Goal: Transaction & Acquisition: Purchase product/service

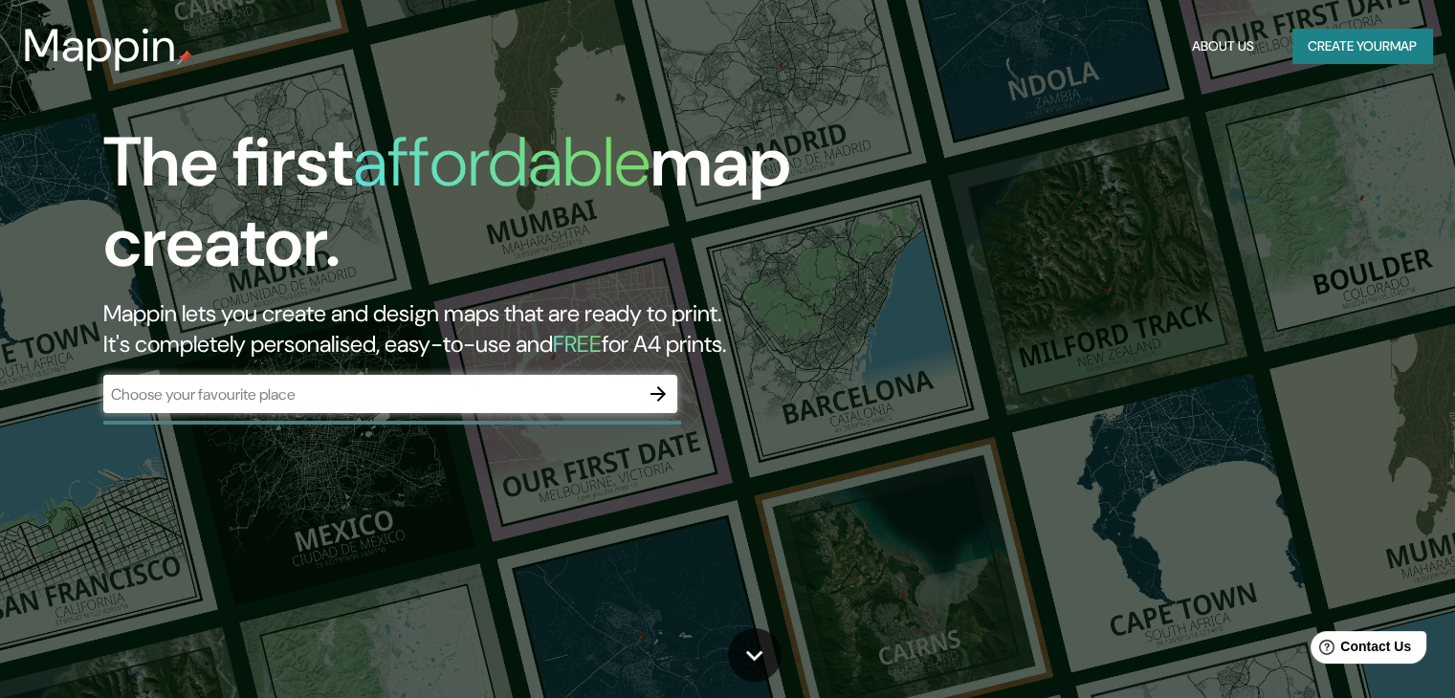
click at [521, 376] on div "​" at bounding box center [390, 394] width 574 height 38
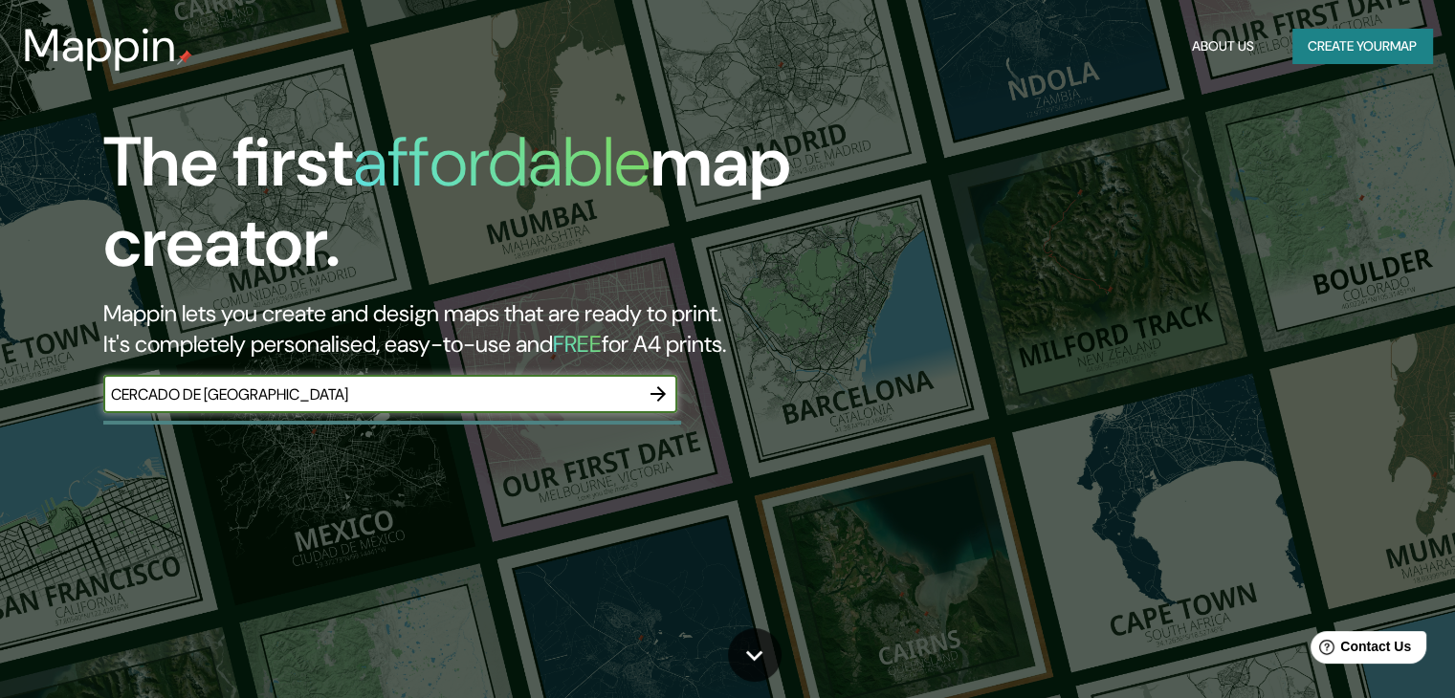
type input "CERCADO DE [GEOGRAPHIC_DATA]"
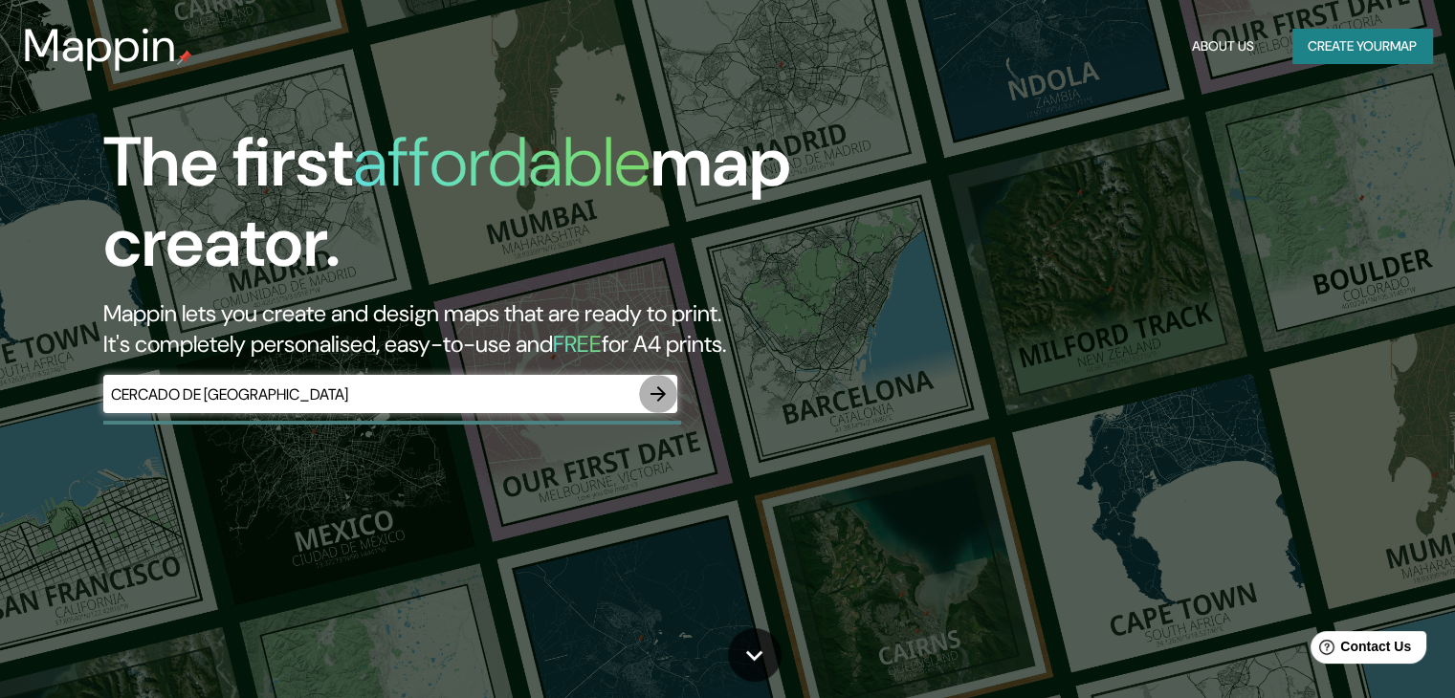
click at [651, 389] on icon "button" at bounding box center [658, 394] width 23 height 23
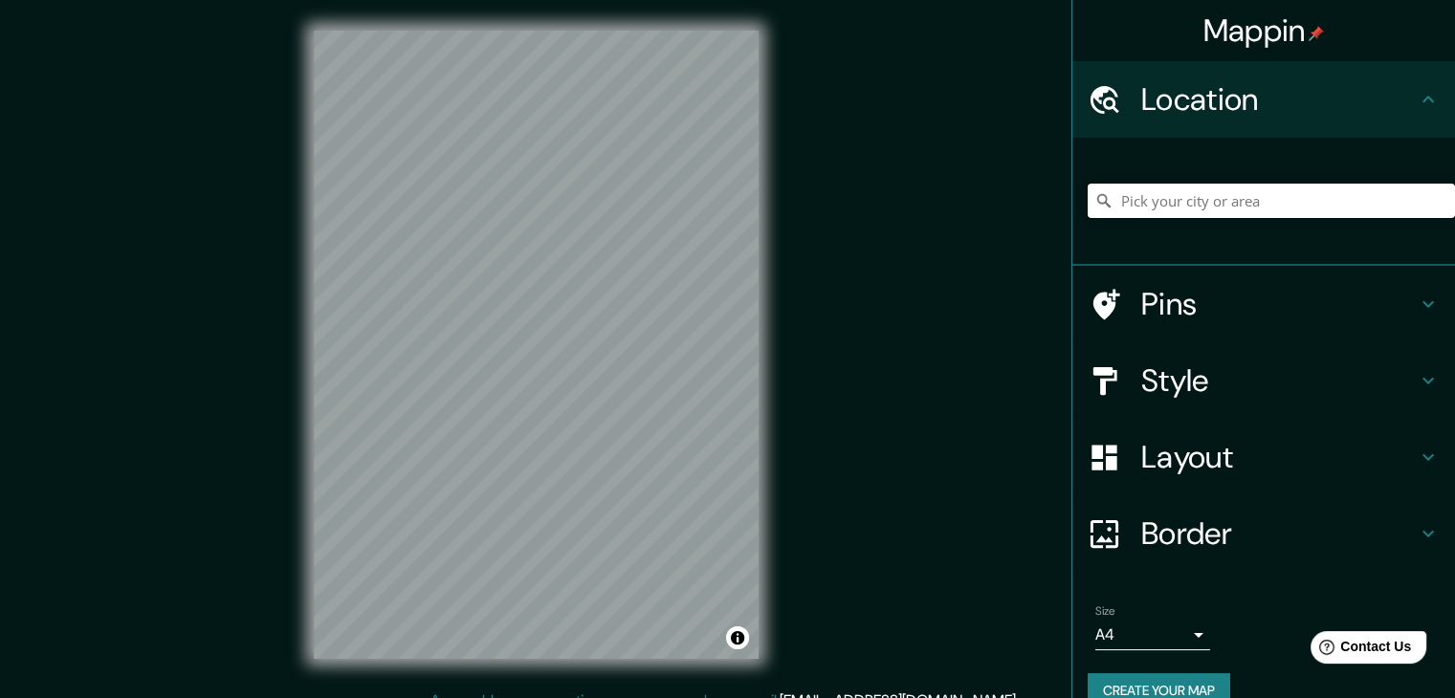
click at [1317, 193] on input "Pick your city or area" at bounding box center [1271, 201] width 367 height 34
click at [1337, 197] on input "Calle Cercado [GEOGRAPHIC_DATA], [STREET_ADDRESS]" at bounding box center [1271, 201] width 367 height 34
type input "Calle Cercado [GEOGRAPHIC_DATA], [STREET_ADDRESS]"
click at [1432, 195] on icon "Clear" at bounding box center [1439, 200] width 15 height 15
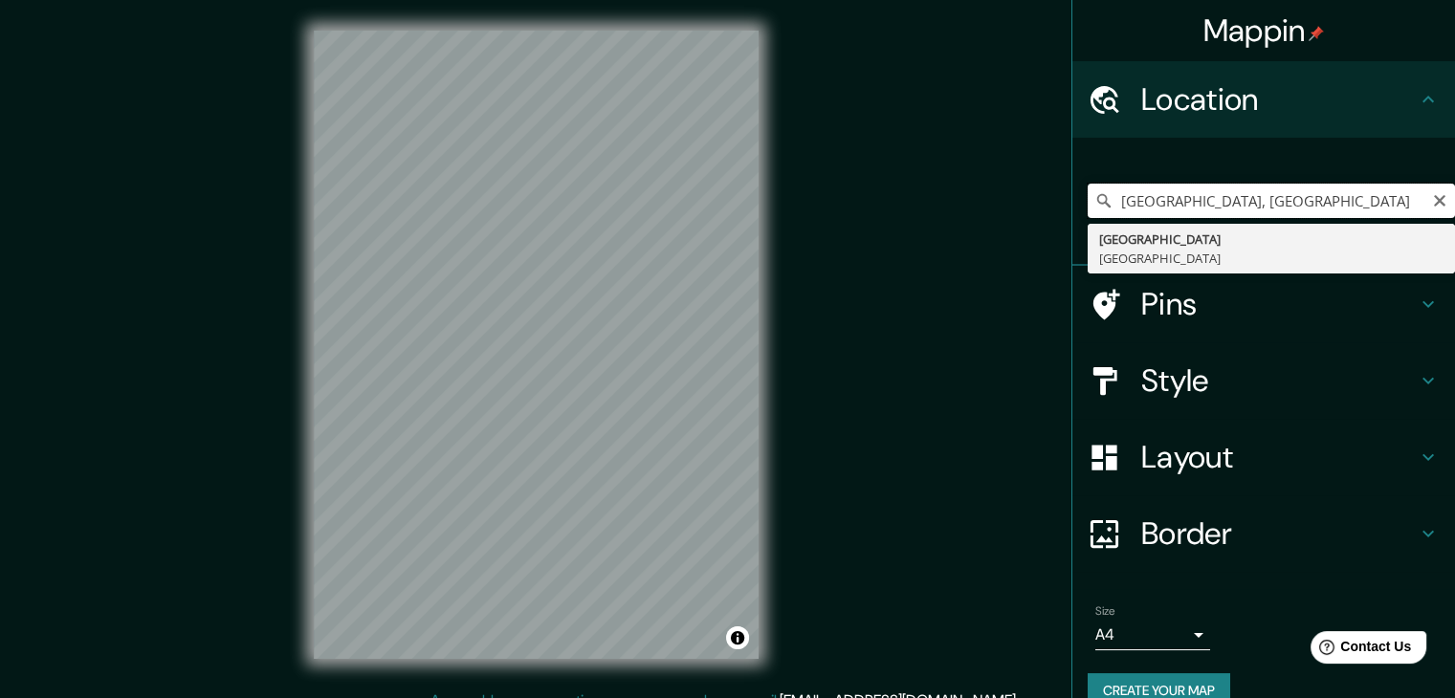
drag, startPoint x: 1182, startPoint y: 201, endPoint x: 1079, endPoint y: 204, distance: 103.4
click at [1088, 204] on div "[GEOGRAPHIC_DATA], [GEOGRAPHIC_DATA] Provincia de [GEOGRAPHIC_DATA] [GEOGRAPHIC…" at bounding box center [1271, 201] width 367 height 34
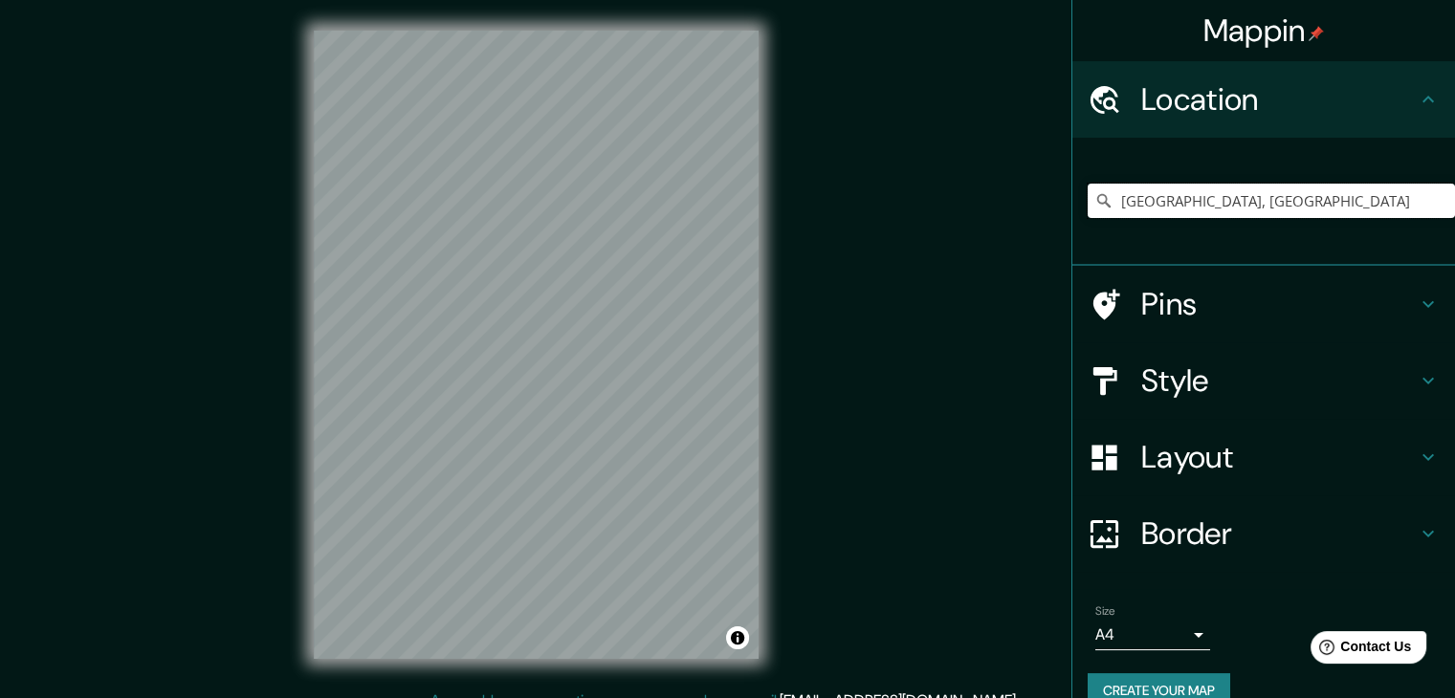
drag, startPoint x: 1189, startPoint y: 206, endPoint x: 1052, endPoint y: 199, distance: 137.0
click at [1052, 199] on div "Mappin Location [GEOGRAPHIC_DATA], [GEOGRAPHIC_DATA] [GEOGRAPHIC_DATA] [GEOGRAP…" at bounding box center [727, 360] width 1455 height 720
type input "[GEOGRAPHIC_DATA], [GEOGRAPHIC_DATA], [GEOGRAPHIC_DATA]"
click at [1432, 203] on icon "Clear" at bounding box center [1439, 200] width 15 height 15
drag, startPoint x: 1413, startPoint y: 199, endPoint x: 1105, endPoint y: 227, distance: 309.3
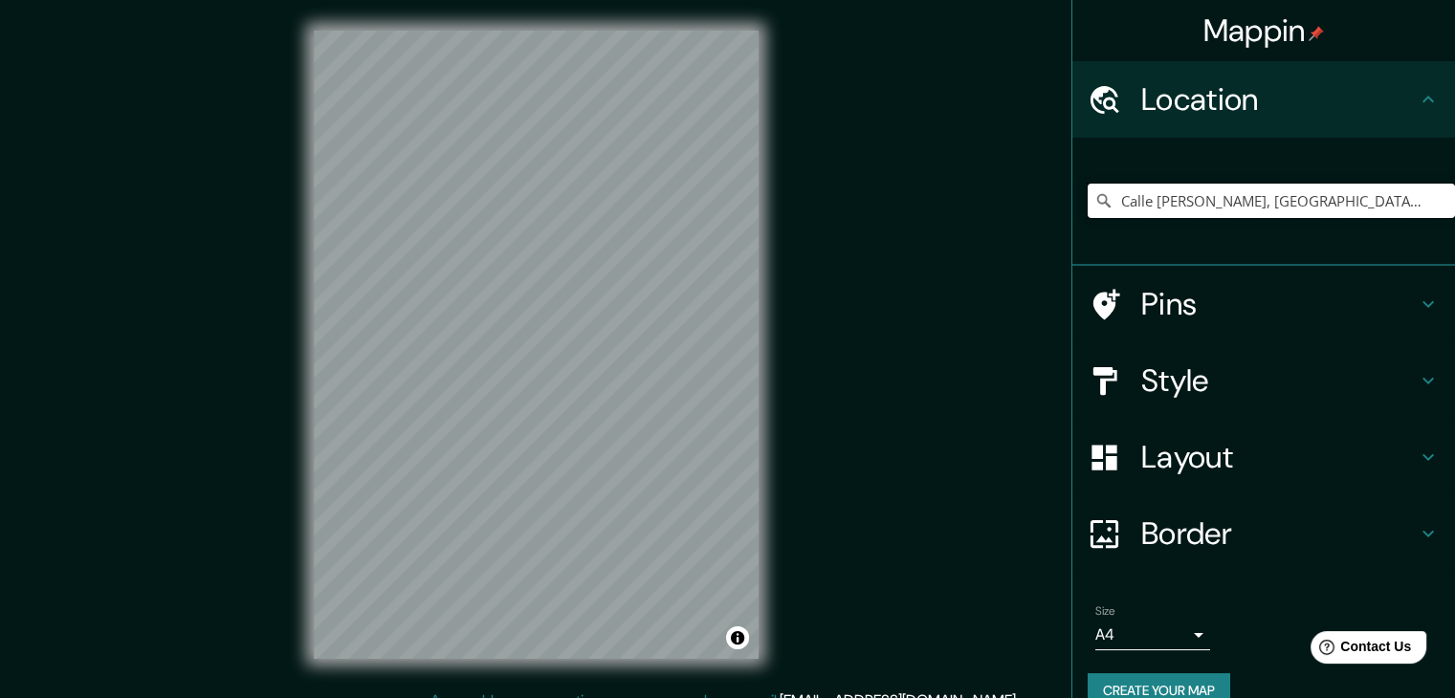
click at [1105, 227] on div "Calle [PERSON_NAME], [GEOGRAPHIC_DATA], [GEOGRAPHIC_DATA], [GEOGRAPHIC_DATA] [G…" at bounding box center [1271, 201] width 367 height 96
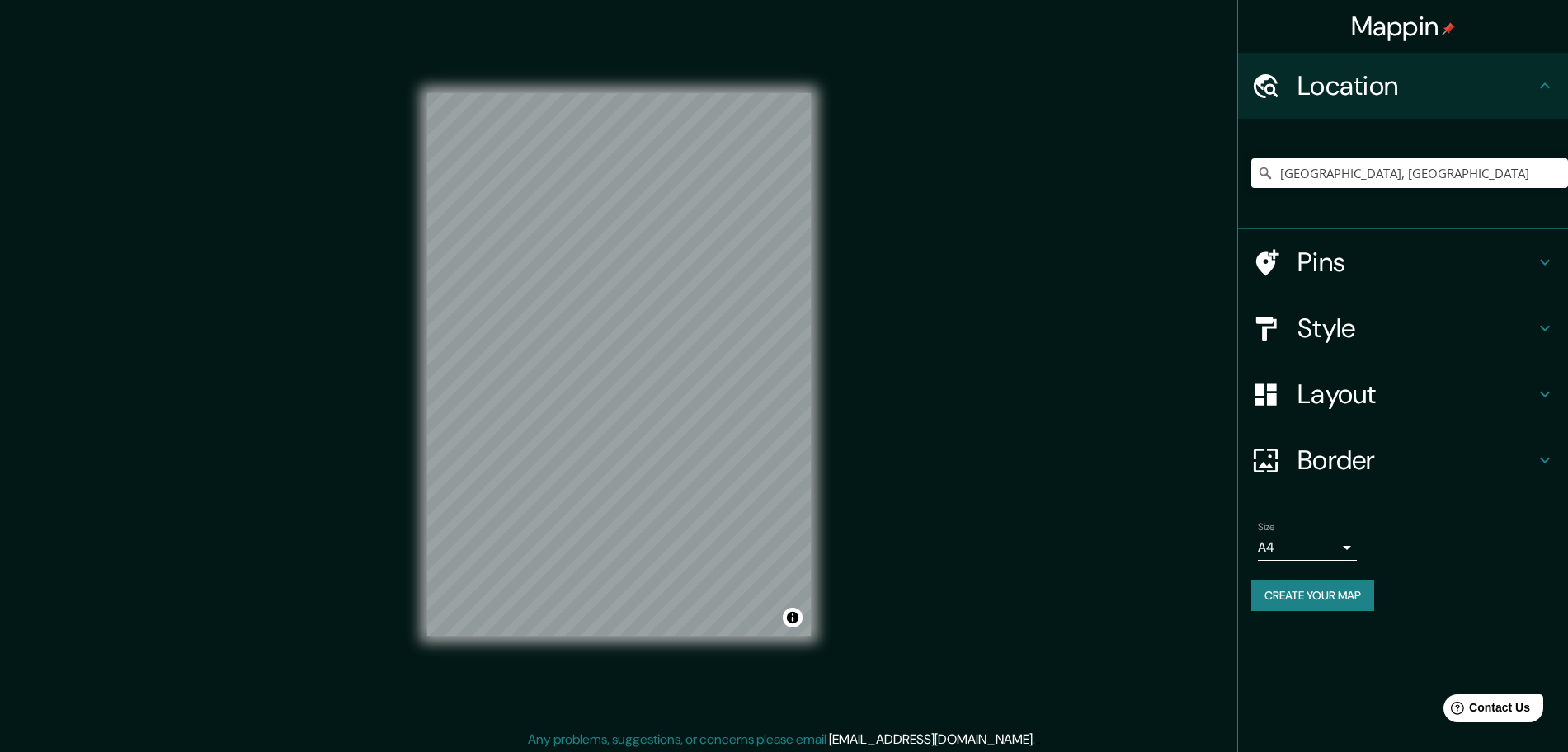
drag, startPoint x: 1266, startPoint y: 0, endPoint x: 956, endPoint y: 356, distance: 472.1
click at [956, 356] on div "Mappin Location [GEOGRAPHIC_DATA], [GEOGRAPHIC_DATA] [GEOGRAPHIC_DATA] [GEOGRAP…" at bounding box center [784, 378] width 1568 height 756
click at [1266, 448] on h4 "Border" at bounding box center [1416, 461] width 237 height 33
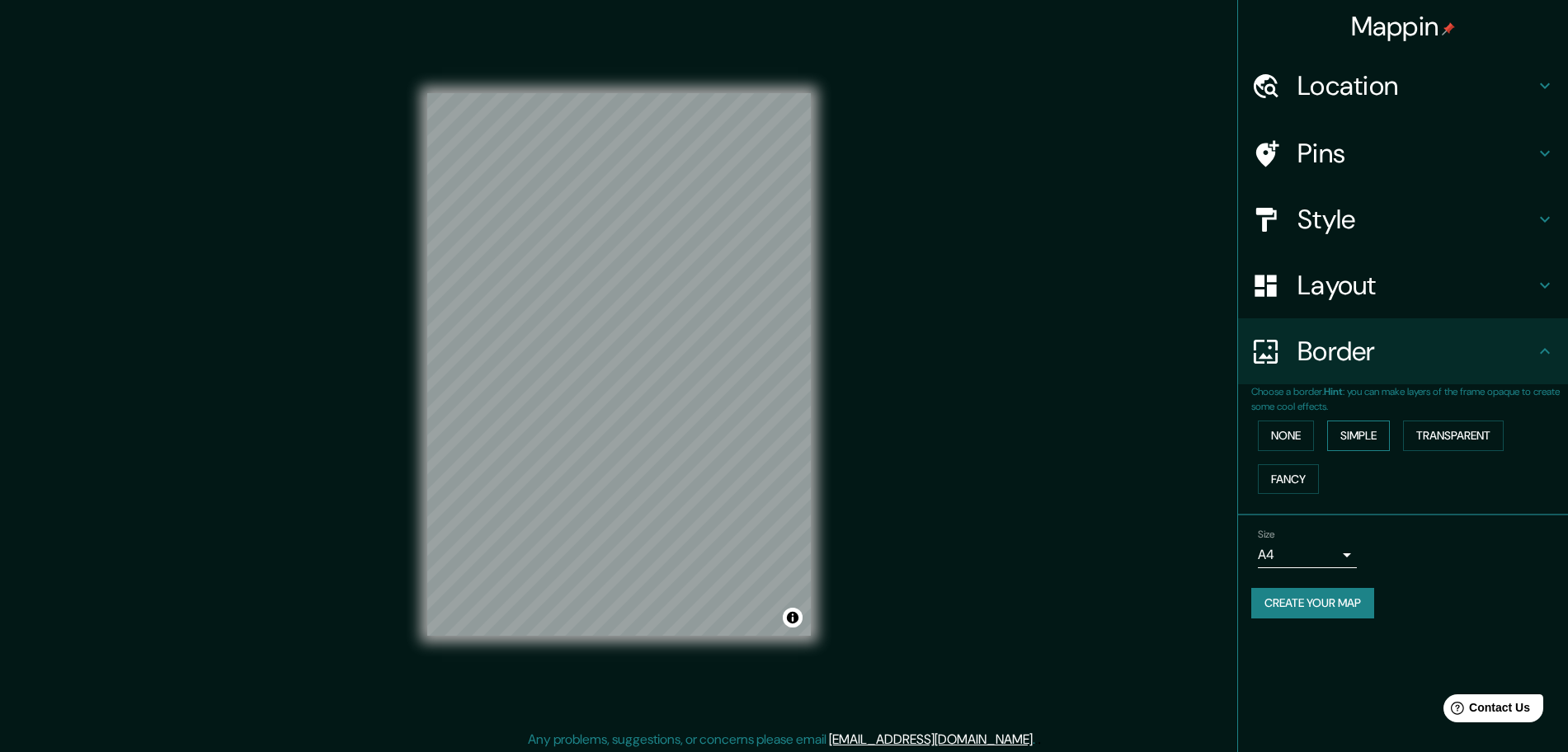
click at [1266, 439] on button "Simple" at bounding box center [1358, 436] width 63 height 30
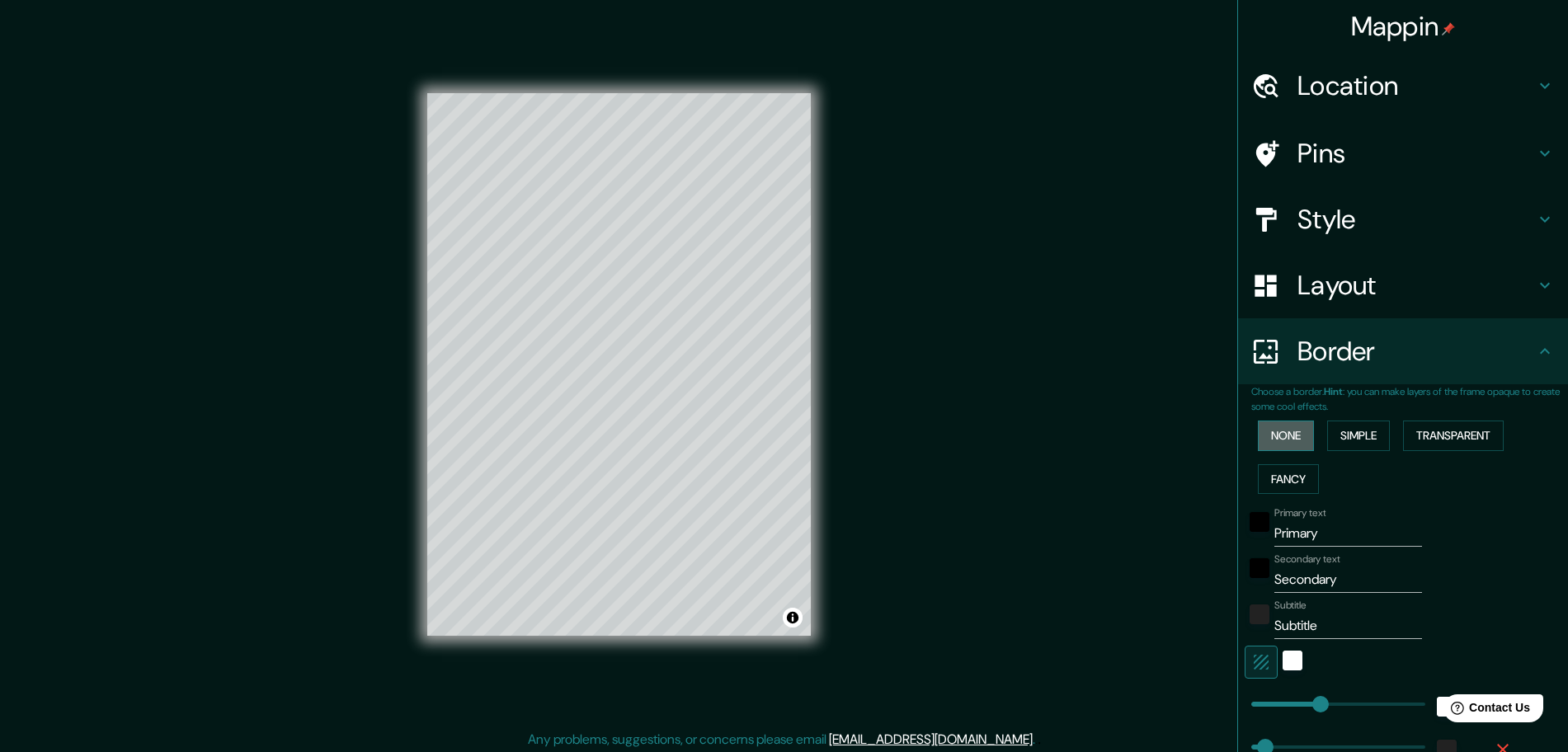
click at [1266, 439] on button "None" at bounding box center [1286, 436] width 56 height 30
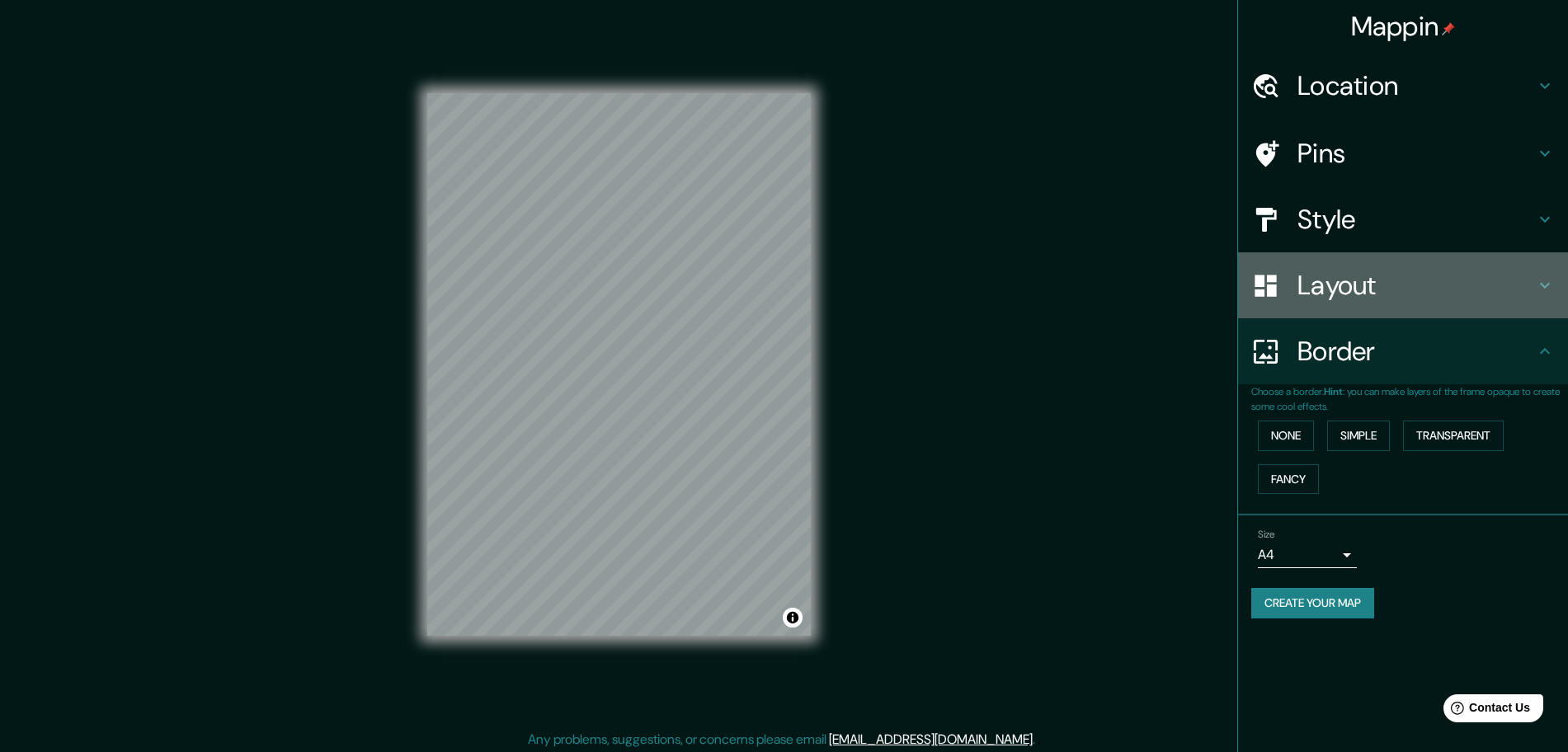
click at [1266, 287] on h4 "Layout" at bounding box center [1416, 285] width 237 height 33
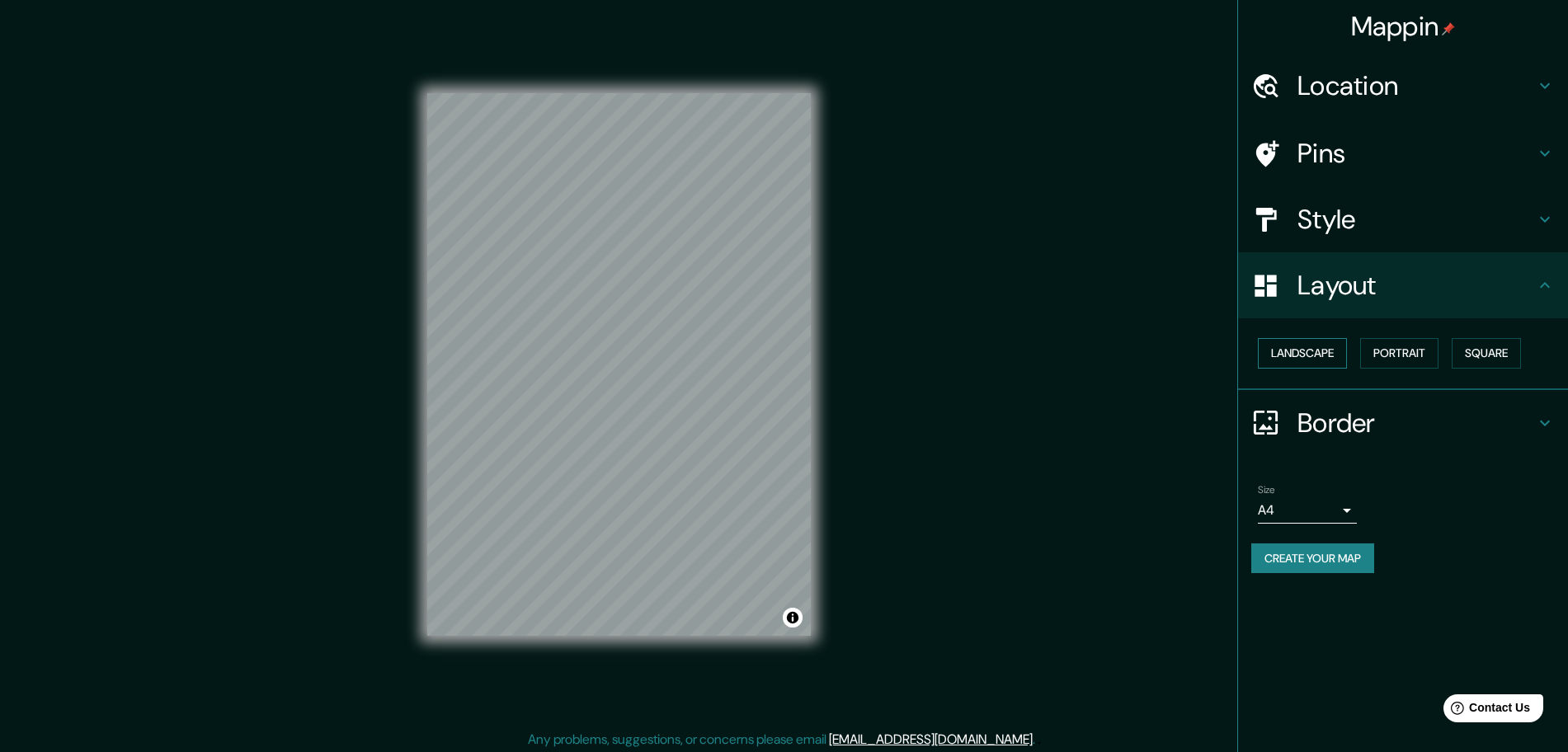
click at [1266, 359] on button "Landscape" at bounding box center [1302, 353] width 89 height 30
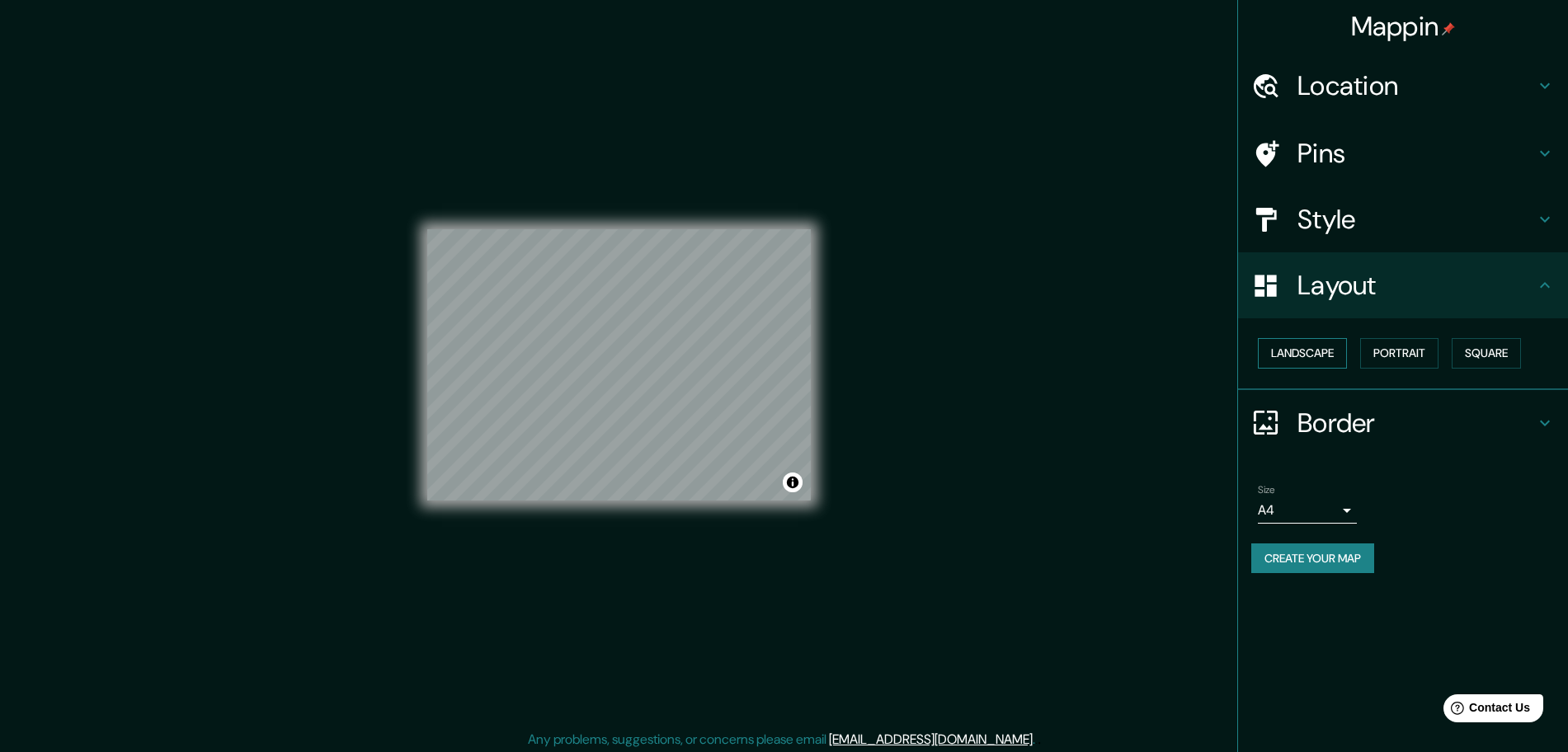
click at [1266, 359] on button "Landscape" at bounding box center [1302, 353] width 89 height 30
click at [1266, 346] on button "Portrait" at bounding box center [1399, 353] width 78 height 30
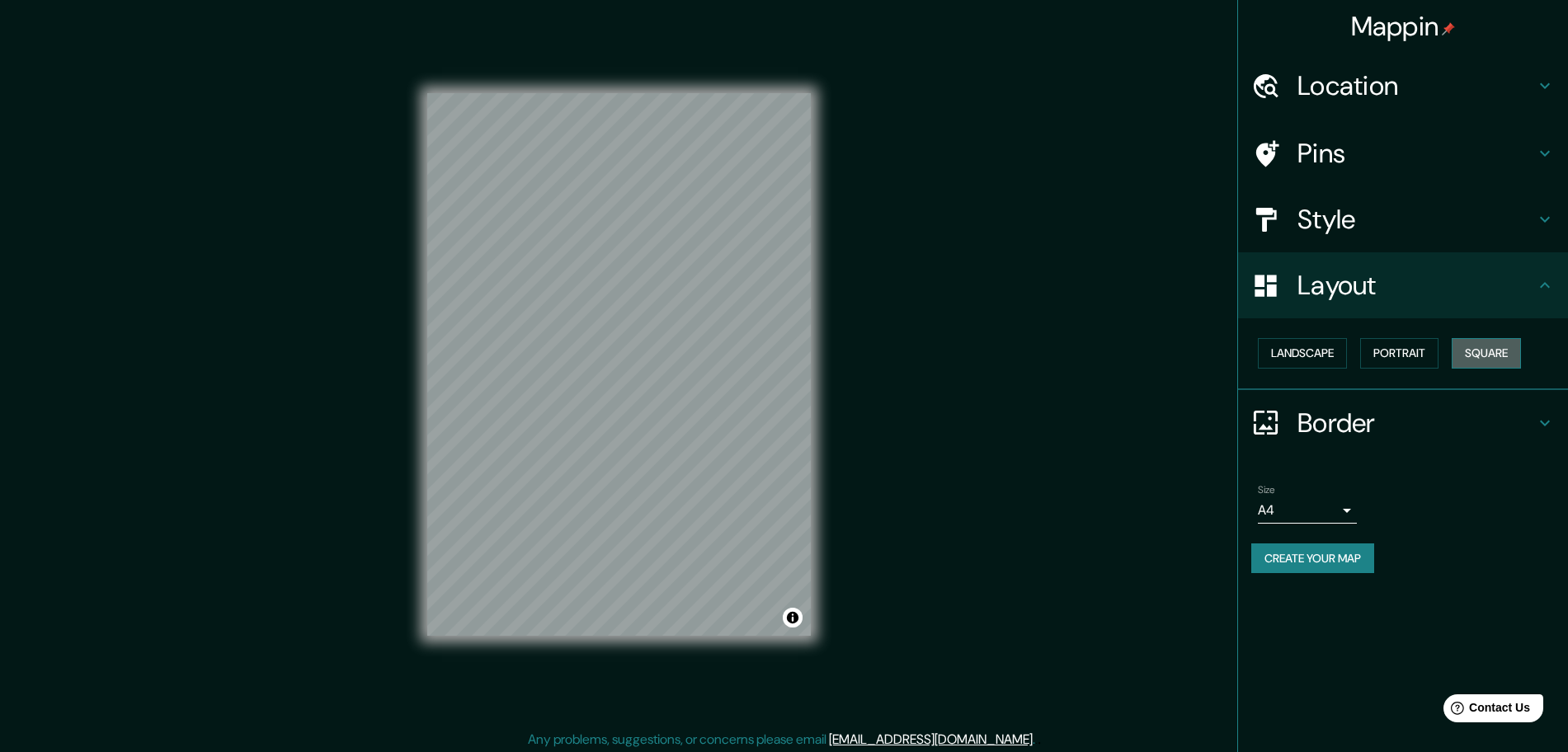
click at [1266, 342] on button "Square" at bounding box center [1487, 353] width 69 height 30
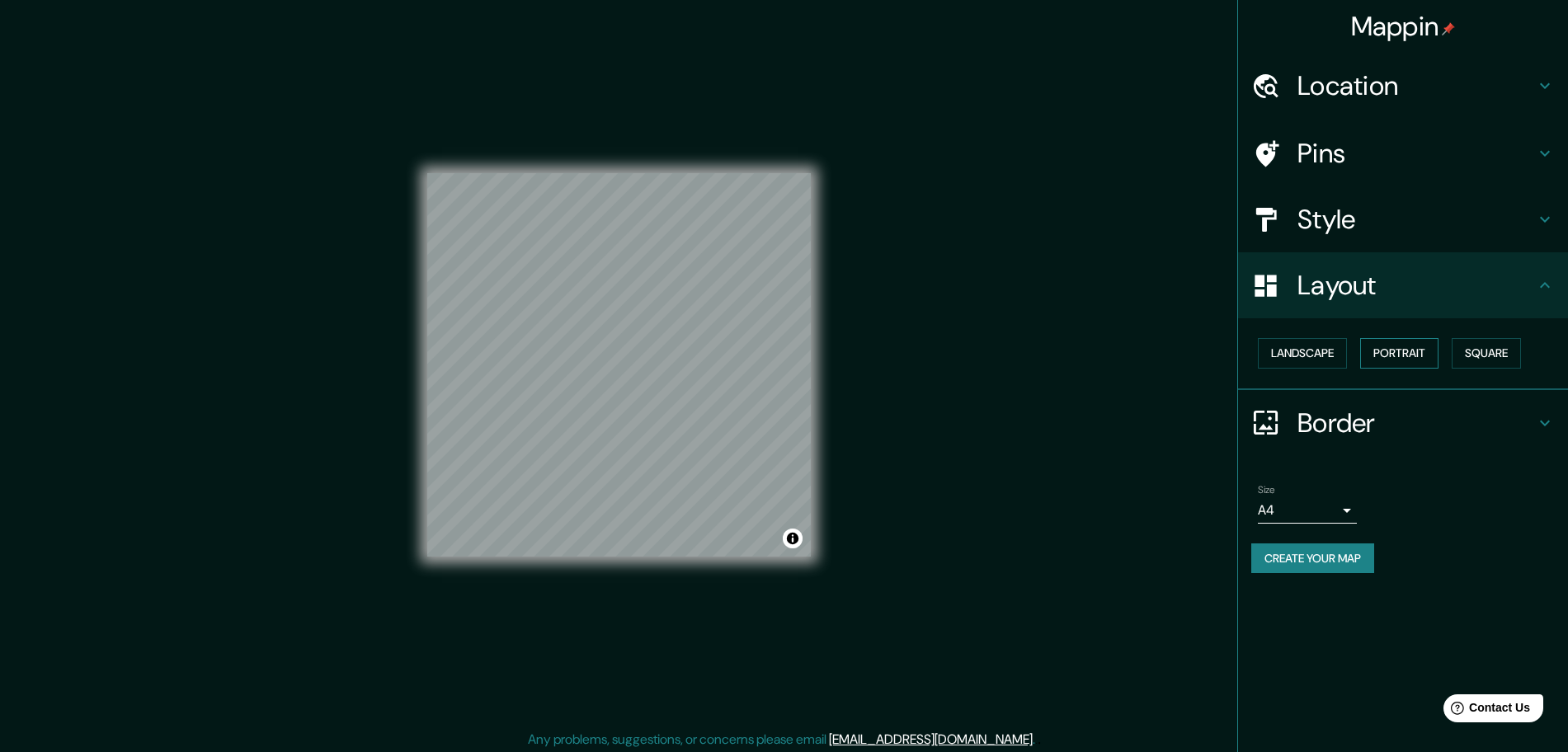
click at [1266, 350] on button "Portrait" at bounding box center [1399, 353] width 78 height 30
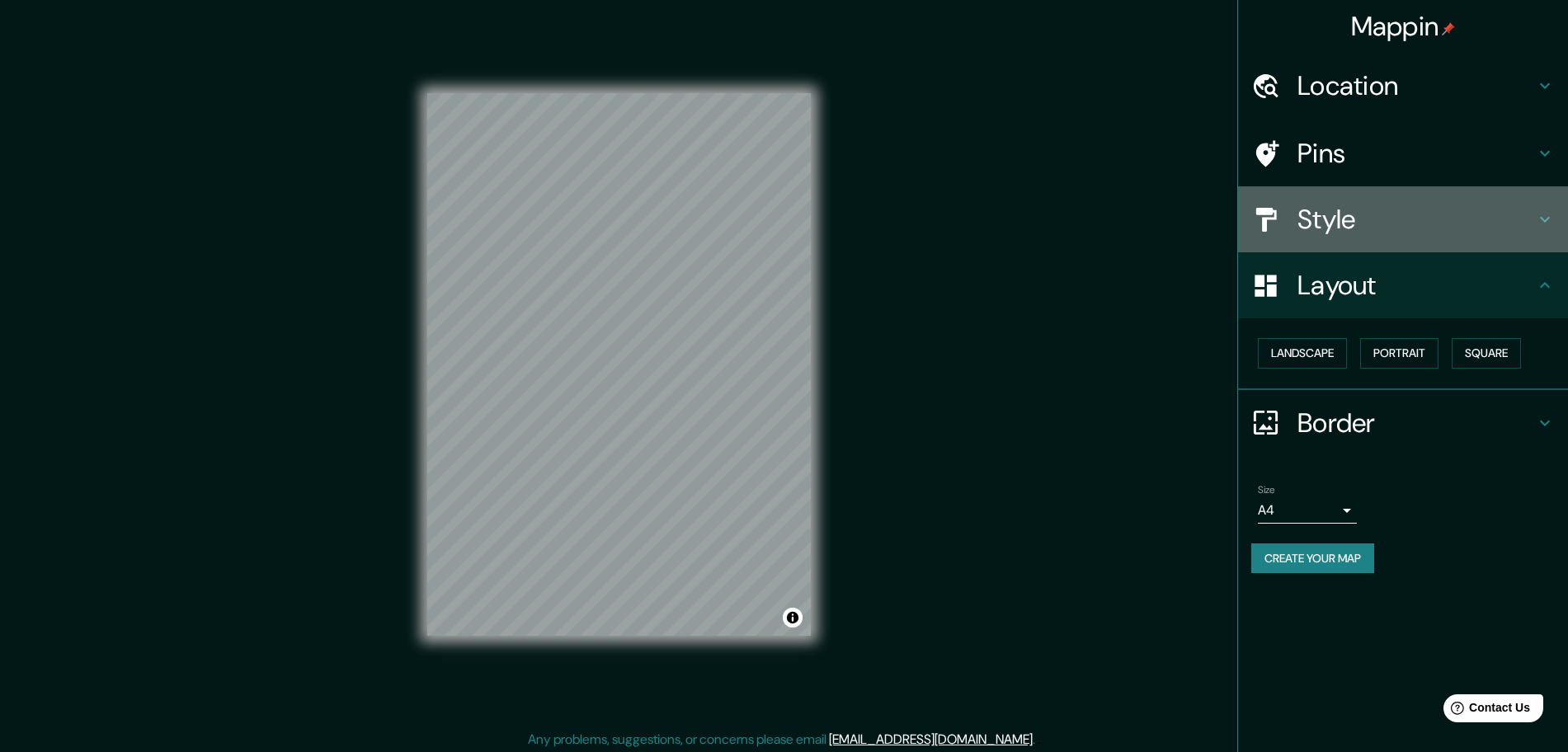
click at [1266, 204] on h4 "Style" at bounding box center [1416, 219] width 237 height 33
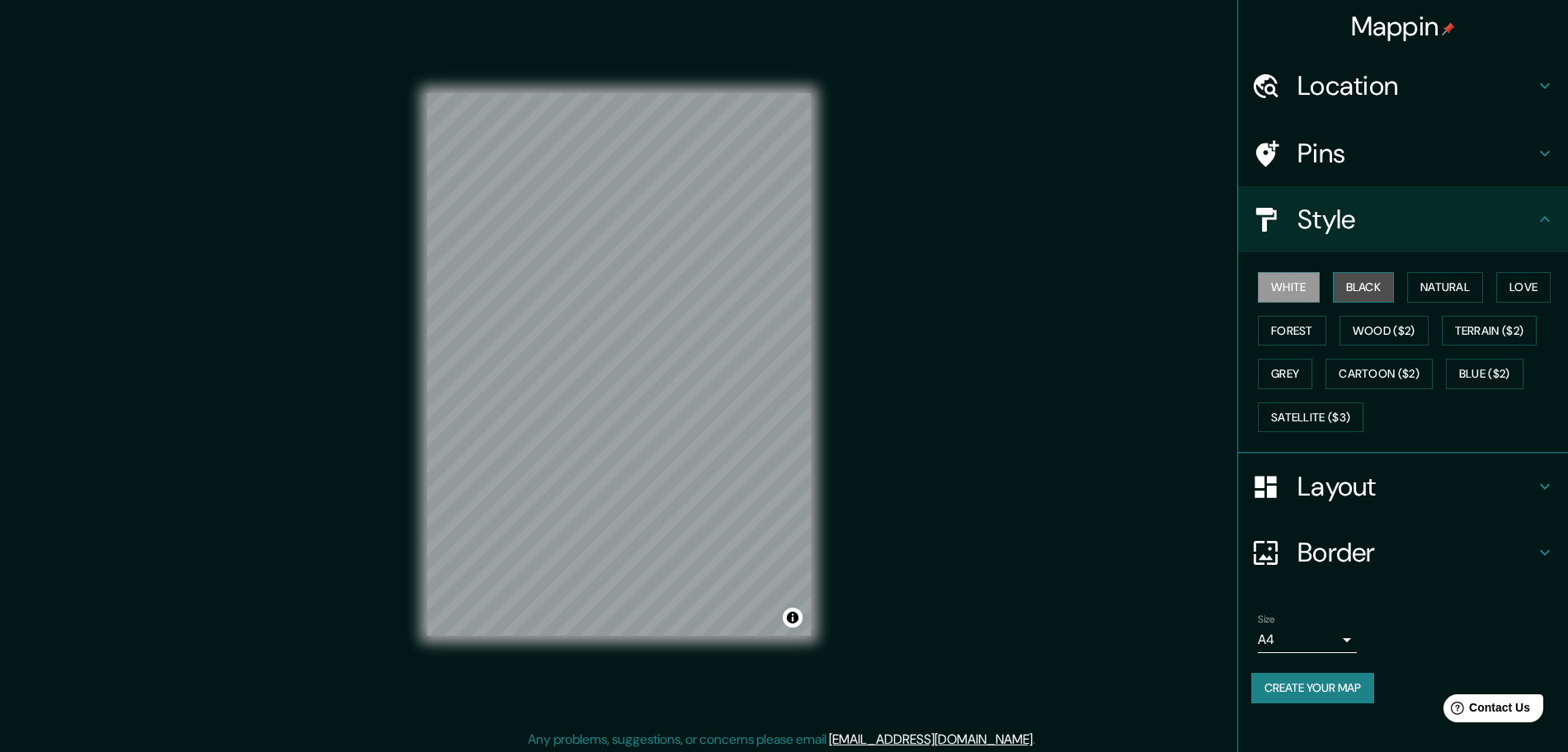
click at [1266, 291] on button "Black" at bounding box center [1364, 287] width 62 height 30
click at [1266, 288] on button "Natural" at bounding box center [1446, 287] width 76 height 30
click at [1266, 283] on button "Love" at bounding box center [1523, 287] width 54 height 30
click at [1266, 326] on button "Forest" at bounding box center [1292, 330] width 68 height 30
click at [1266, 327] on button "Wood ($2)" at bounding box center [1383, 330] width 89 height 30
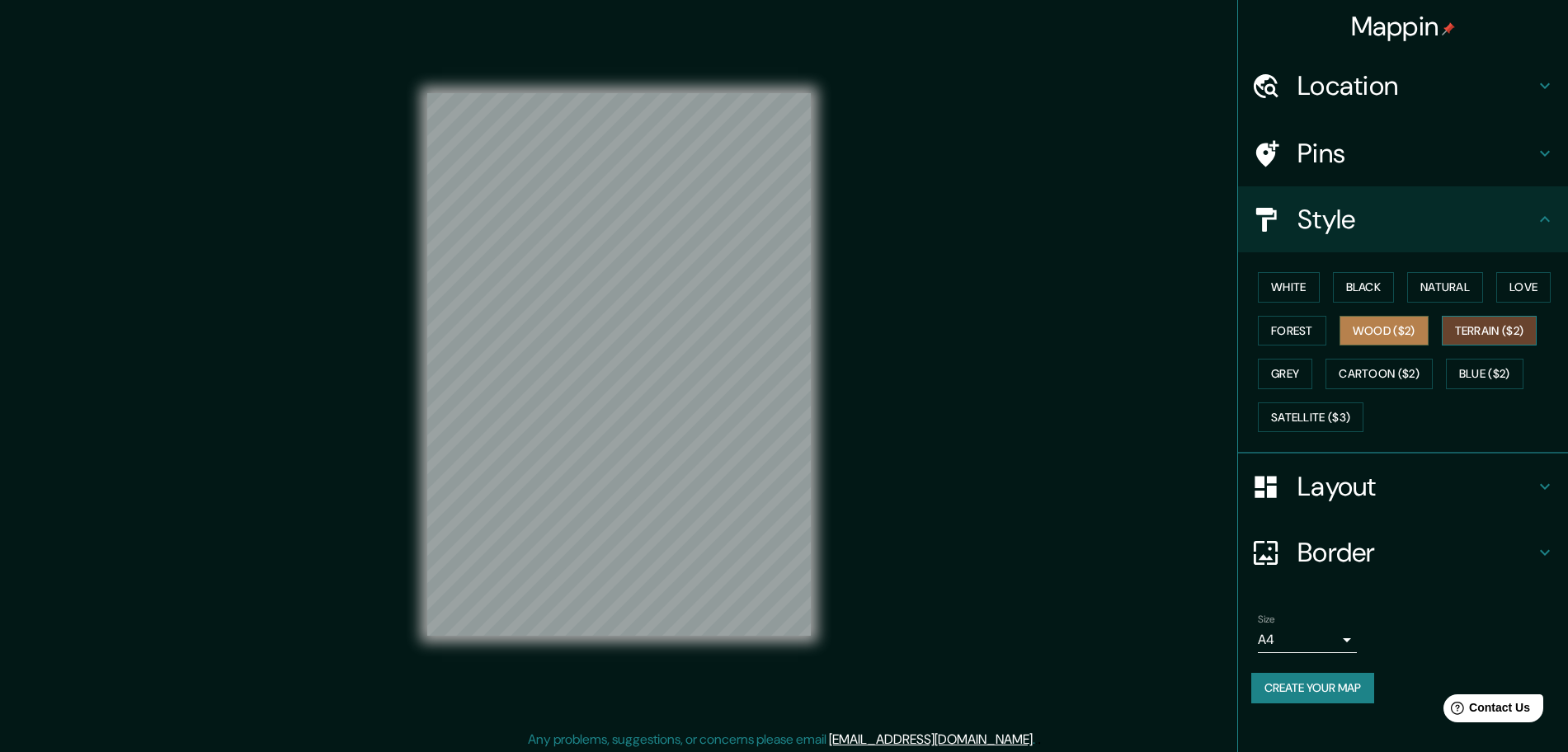
drag, startPoint x: 1409, startPoint y: 331, endPoint x: 1476, endPoint y: 323, distance: 67.5
click at [1266, 331] on button "Wood ($2)" at bounding box center [1383, 330] width 89 height 30
click at [1266, 323] on button "Terrain ($2)" at bounding box center [1490, 330] width 96 height 30
click at [1266, 371] on button "Grey" at bounding box center [1285, 373] width 54 height 30
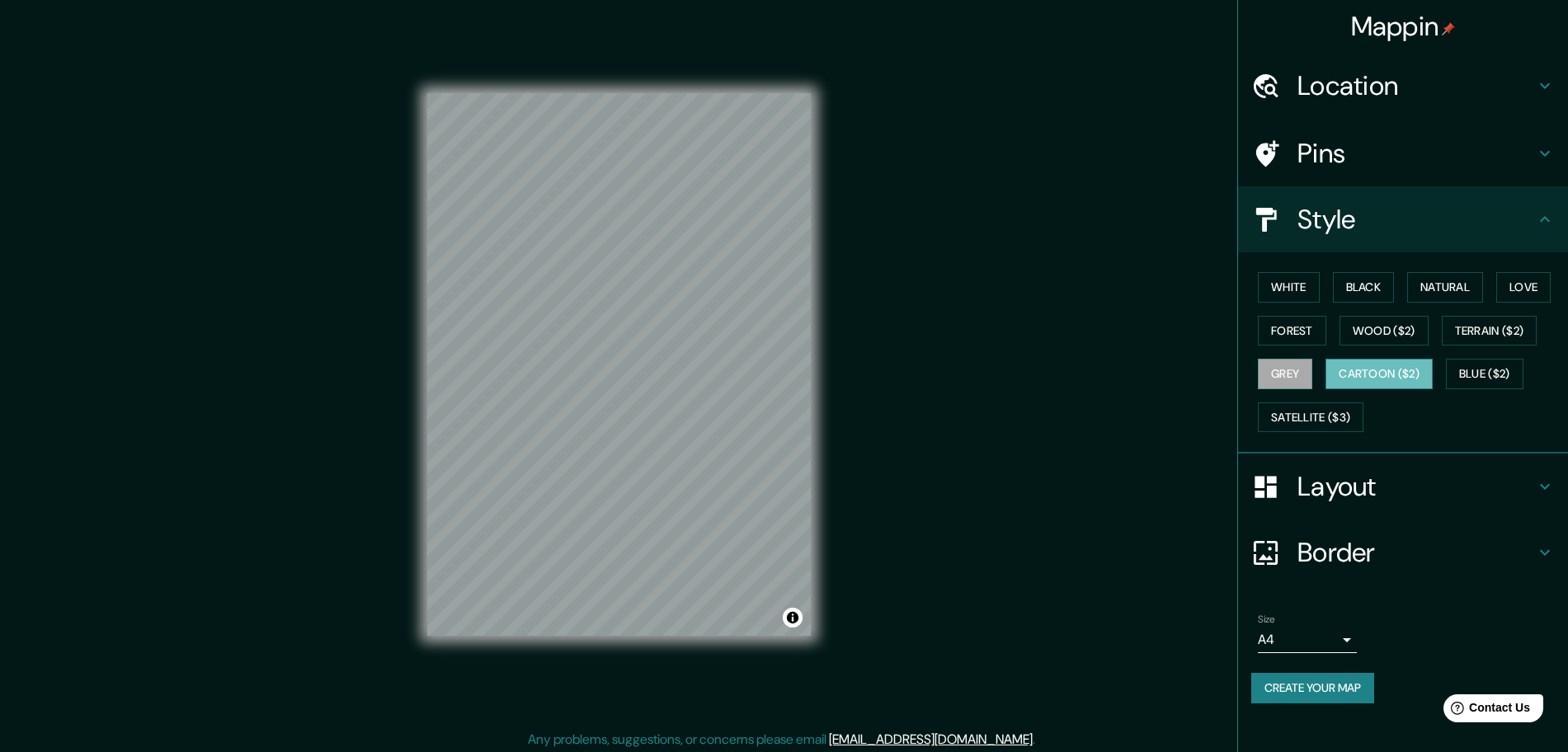
click at [1266, 372] on button "Cartoon ($2)" at bounding box center [1379, 373] width 107 height 30
click at [1266, 368] on button "Blue ($2)" at bounding box center [1485, 373] width 78 height 30
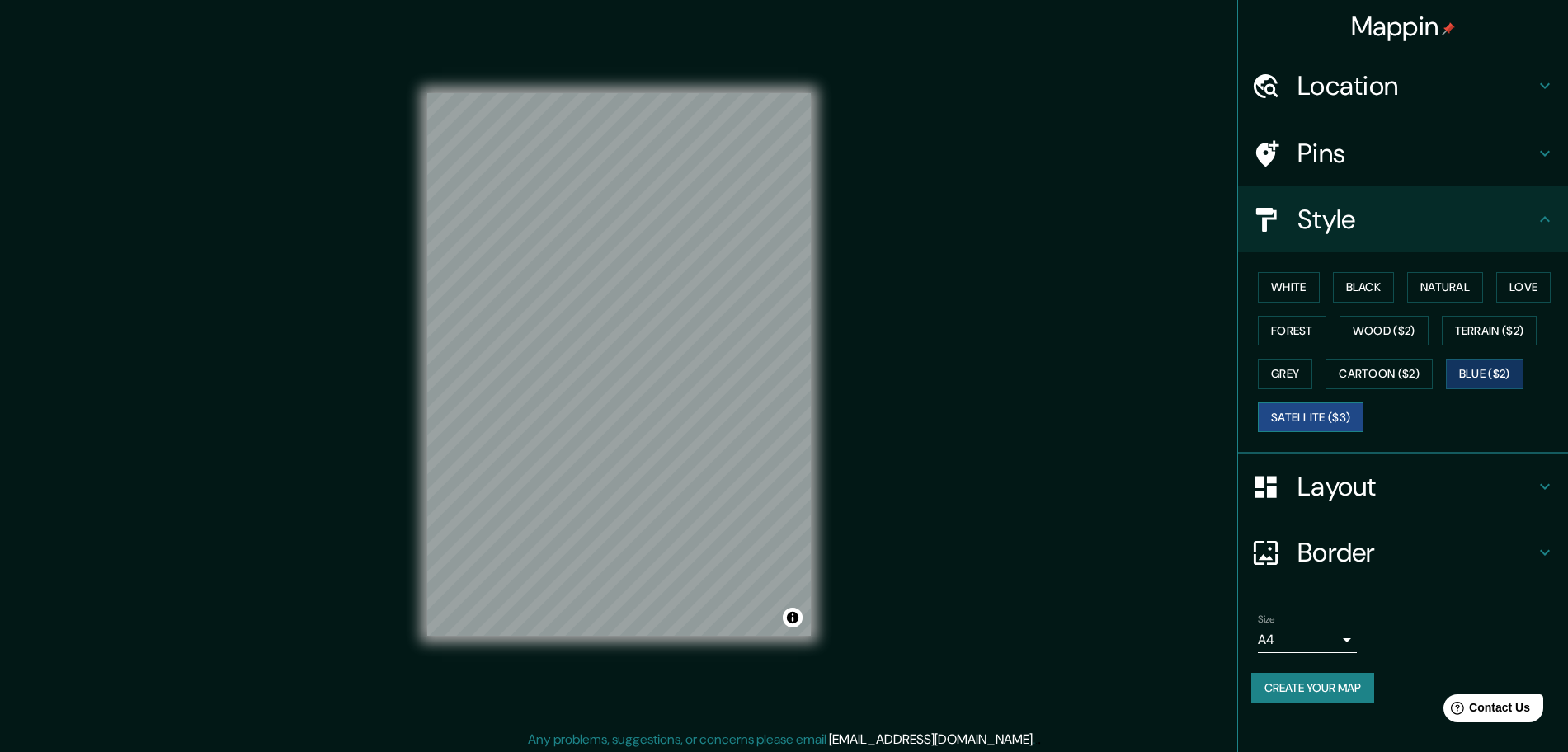
click at [1266, 431] on button "Satellite ($3)" at bounding box center [1311, 417] width 105 height 30
click at [1266, 291] on button "White" at bounding box center [1289, 287] width 62 height 30
click at [1266, 283] on button "Black" at bounding box center [1364, 287] width 62 height 30
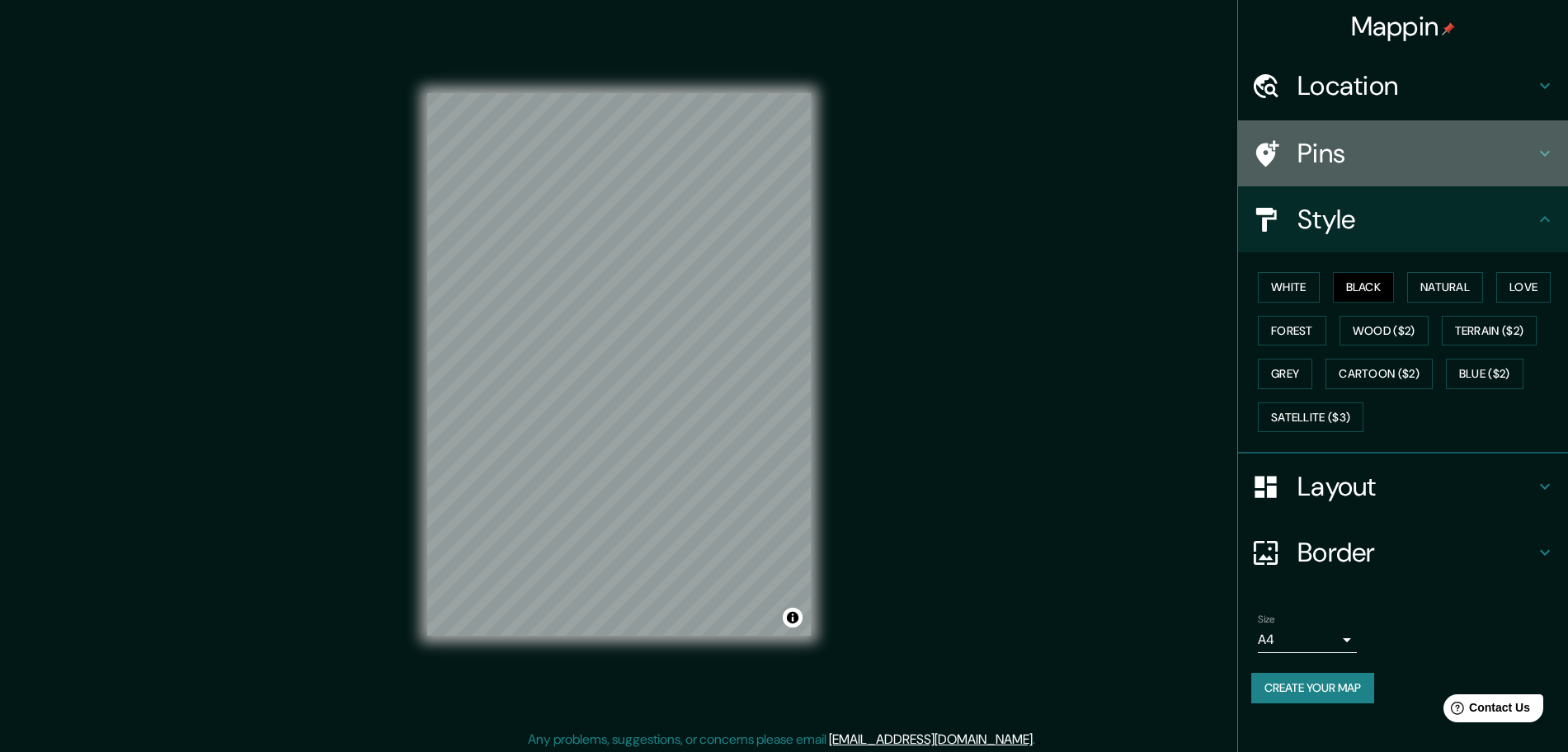
click at [1266, 145] on h4 "Pins" at bounding box center [1416, 154] width 237 height 33
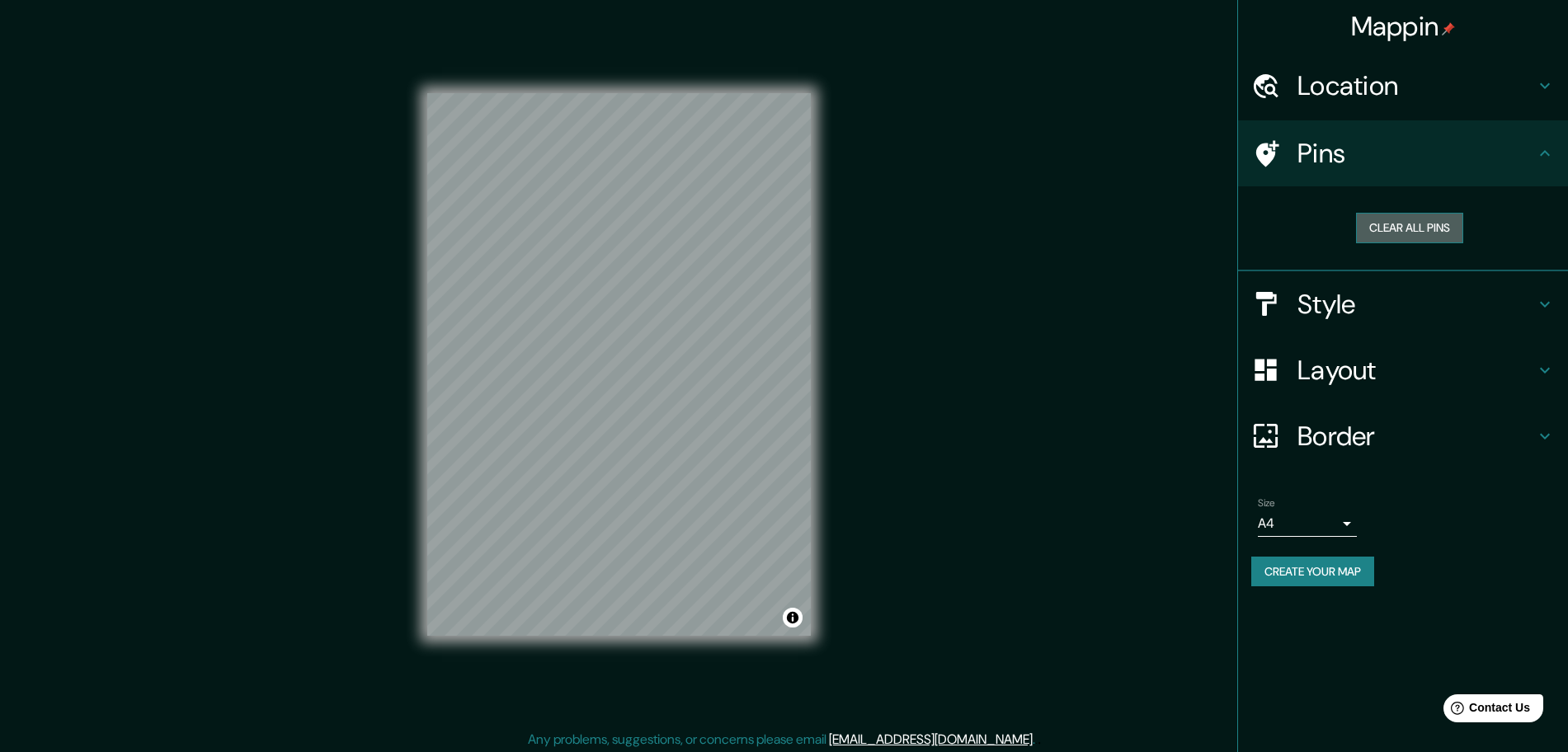
click at [1266, 224] on button "Clear all pins" at bounding box center [1410, 228] width 107 height 30
click at [1266, 229] on button "Clear all pins" at bounding box center [1410, 228] width 107 height 30
type input "Calle [PERSON_NAME], [GEOGRAPHIC_DATA], [GEOGRAPHIC_DATA], [GEOGRAPHIC_DATA]"
drag, startPoint x: 537, startPoint y: 308, endPoint x: 540, endPoint y: 297, distance: 11.4
click at [540, 297] on div at bounding box center [538, 291] width 13 height 13
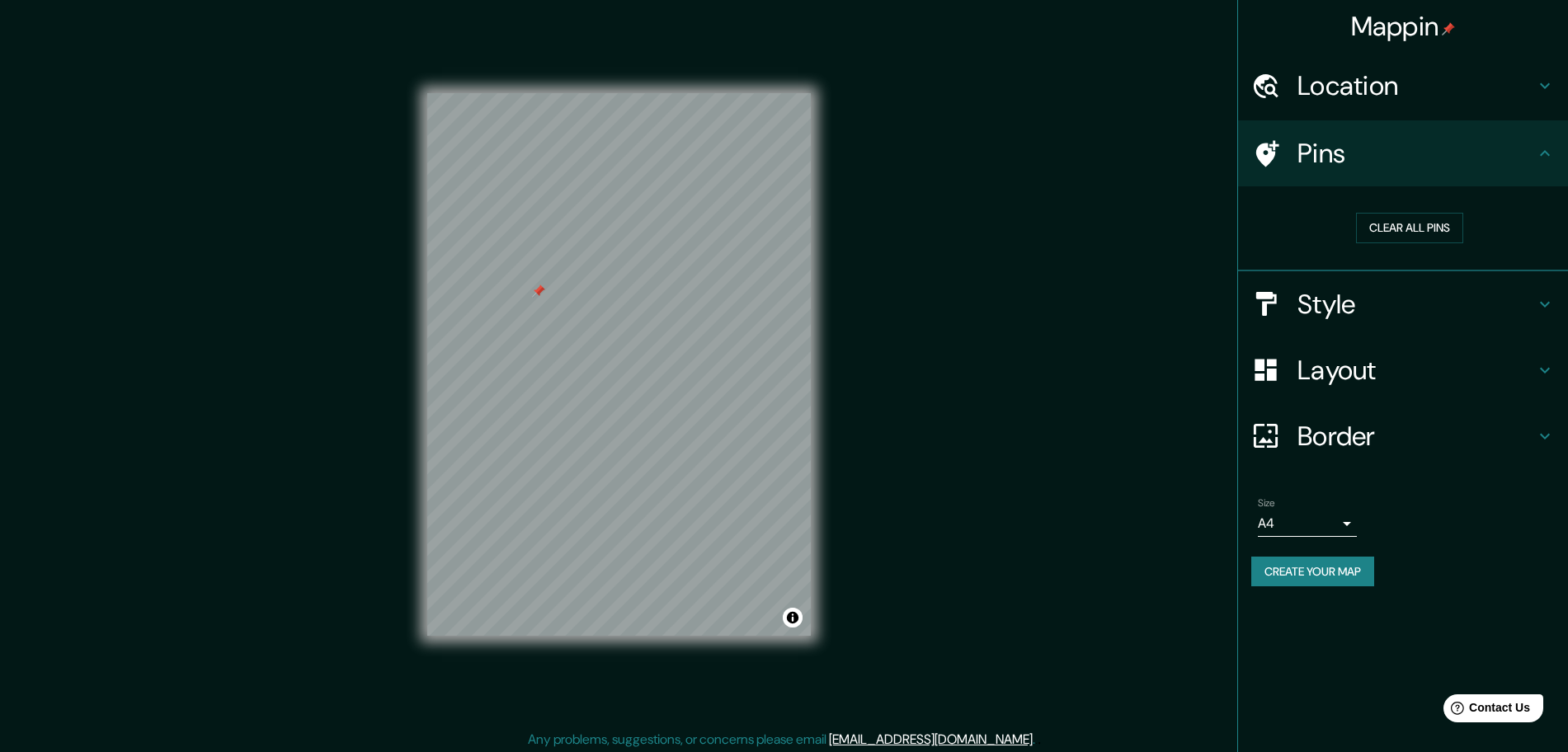
click at [542, 286] on div at bounding box center [538, 291] width 13 height 13
